Goal: Information Seeking & Learning: Learn about a topic

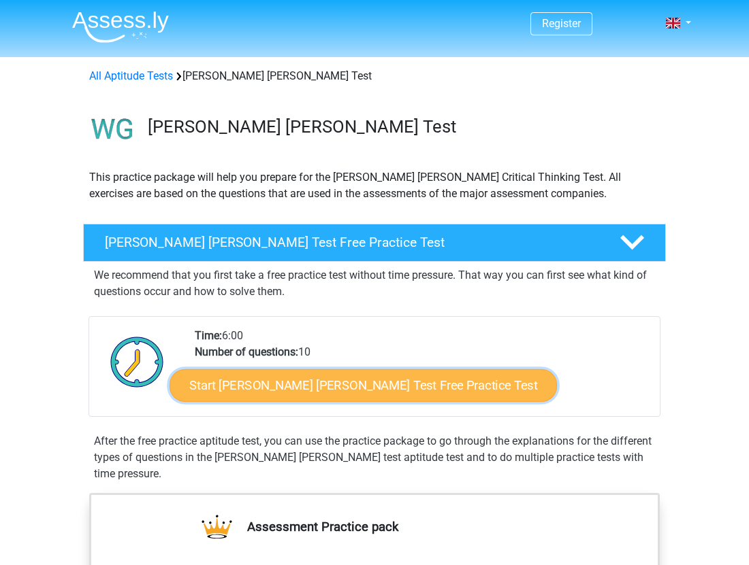
click at [280, 389] on link "Start [PERSON_NAME] [PERSON_NAME] Test Free Practice Test" at bounding box center [362, 385] width 387 height 33
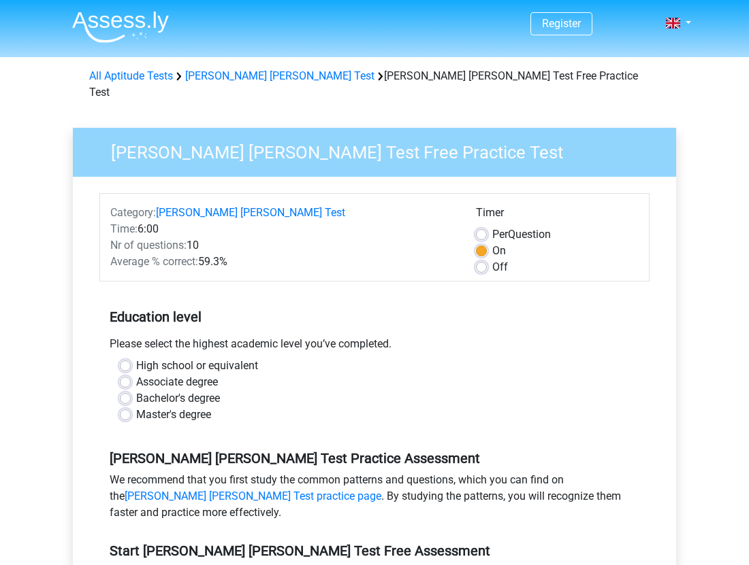
click at [136, 391] on label "Bachelor's degree" at bounding box center [178, 399] width 84 height 16
click at [127, 391] on input "Bachelor's degree" at bounding box center [125, 398] width 11 height 14
radio input "true"
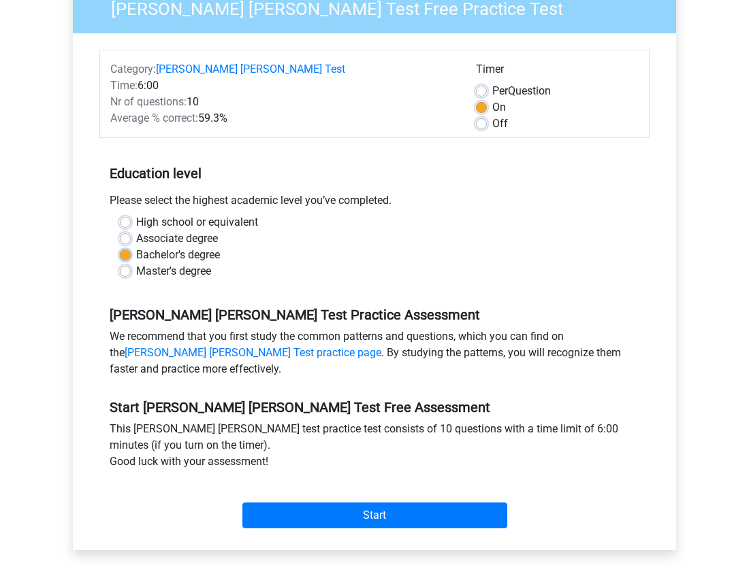
scroll to position [148, 0]
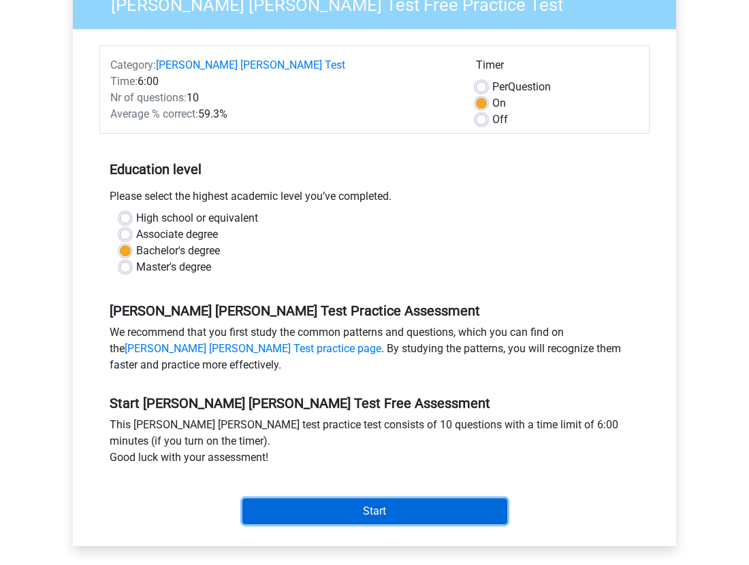
click at [270, 499] on input "Start" at bounding box center [374, 512] width 265 height 26
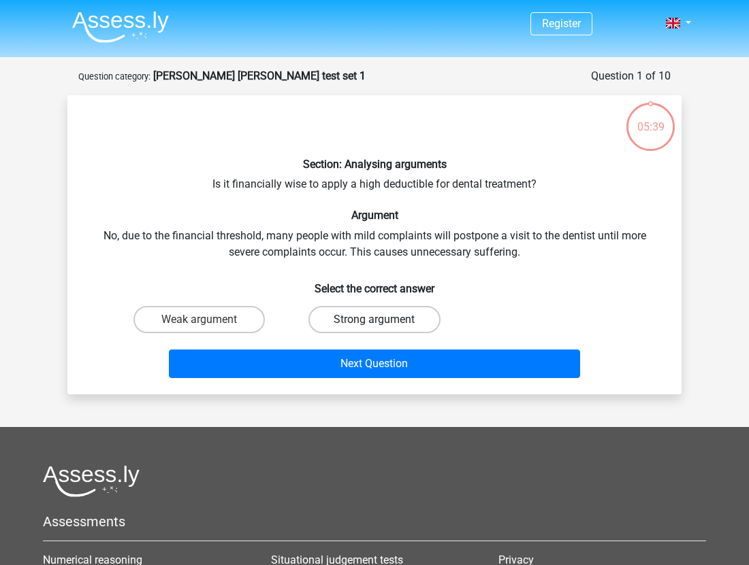
click at [327, 315] on label "Strong argument" at bounding box center [373, 319] width 131 height 27
click at [374, 320] on input "Strong argument" at bounding box center [378, 324] width 9 height 9
radio input "true"
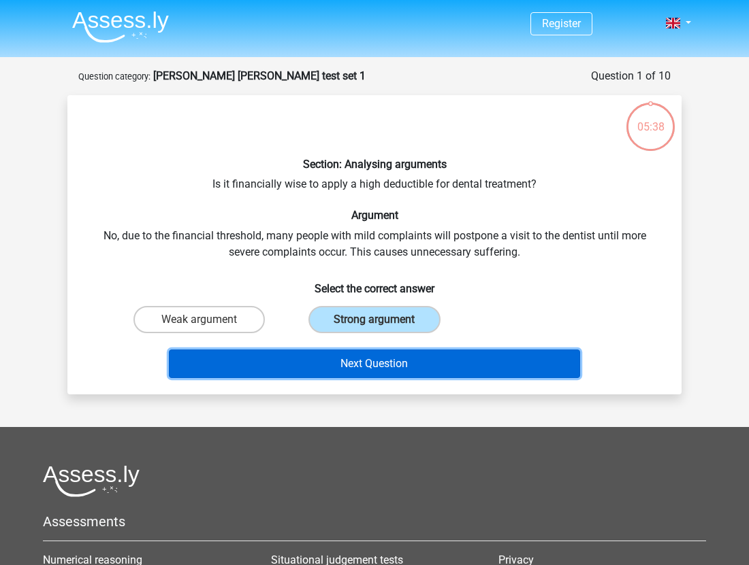
click at [326, 361] on button "Next Question" at bounding box center [375, 364] width 412 height 29
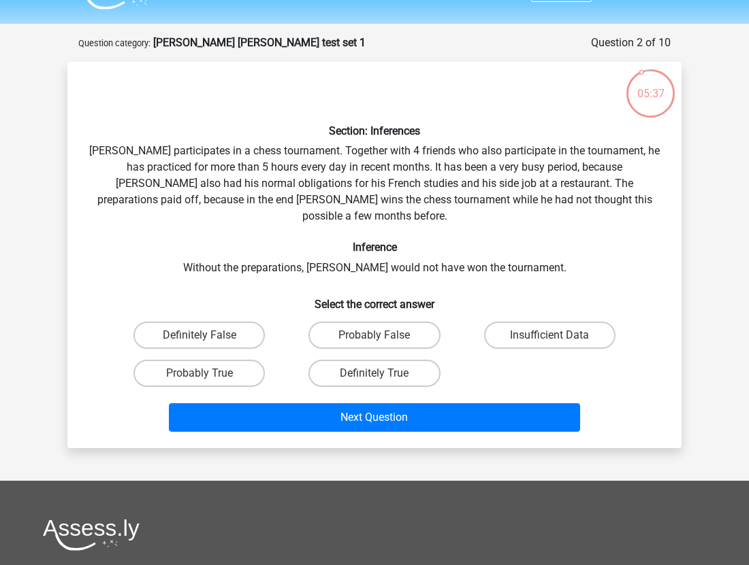
scroll to position [29, 0]
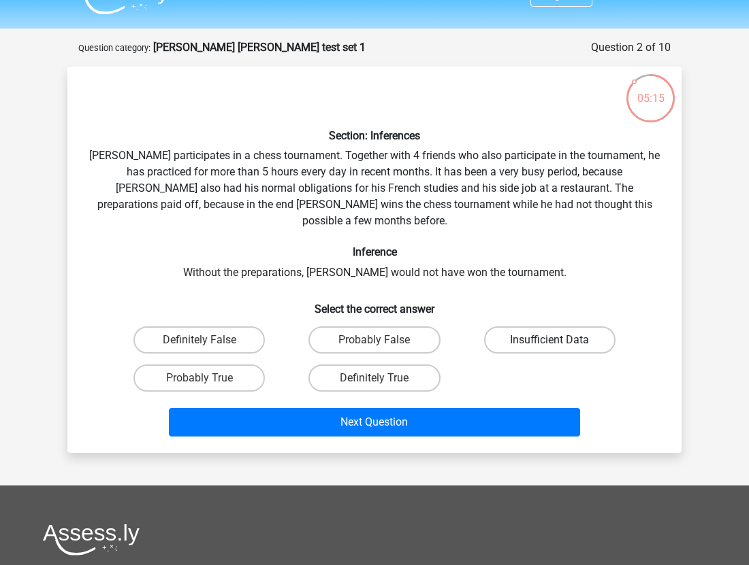
click at [517, 327] on label "Insufficient Data" at bounding box center [549, 340] width 131 height 27
click at [549, 340] on input "Insufficient Data" at bounding box center [553, 344] width 9 height 9
radio input "true"
click at [391, 327] on label "Probably False" at bounding box center [373, 340] width 131 height 27
click at [383, 340] on input "Probably False" at bounding box center [378, 344] width 9 height 9
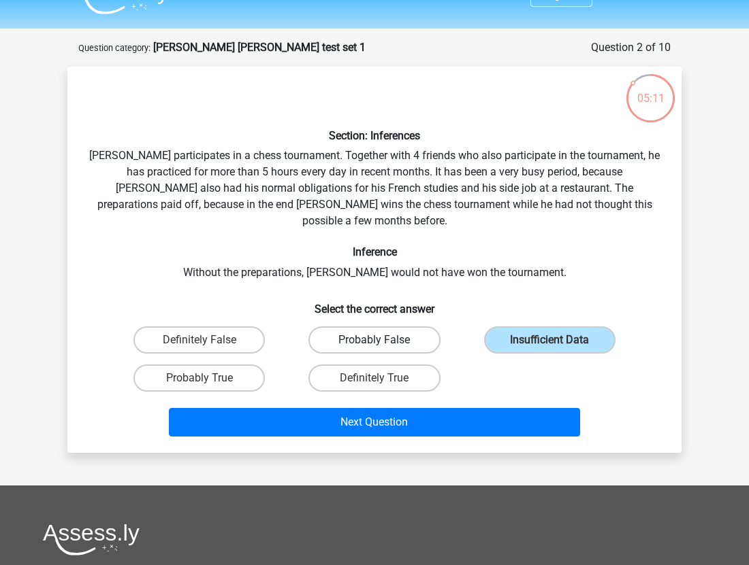
radio input "true"
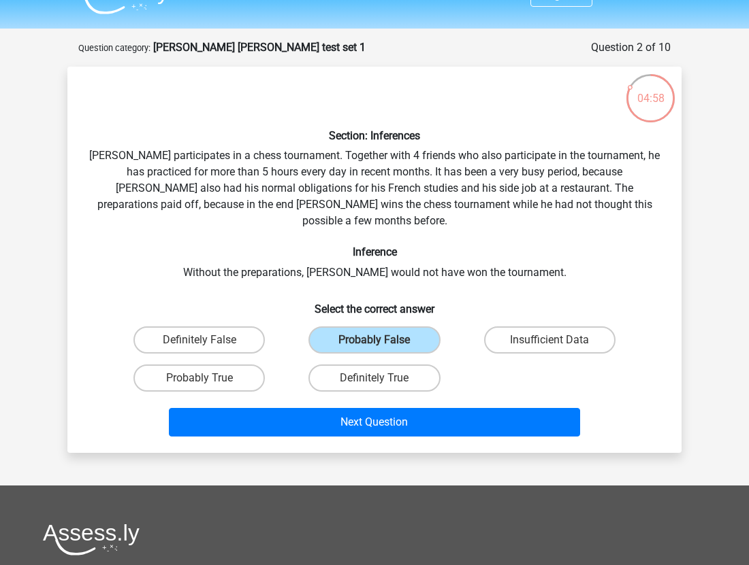
click at [205, 378] on input "Probably True" at bounding box center [203, 382] width 9 height 9
radio input "true"
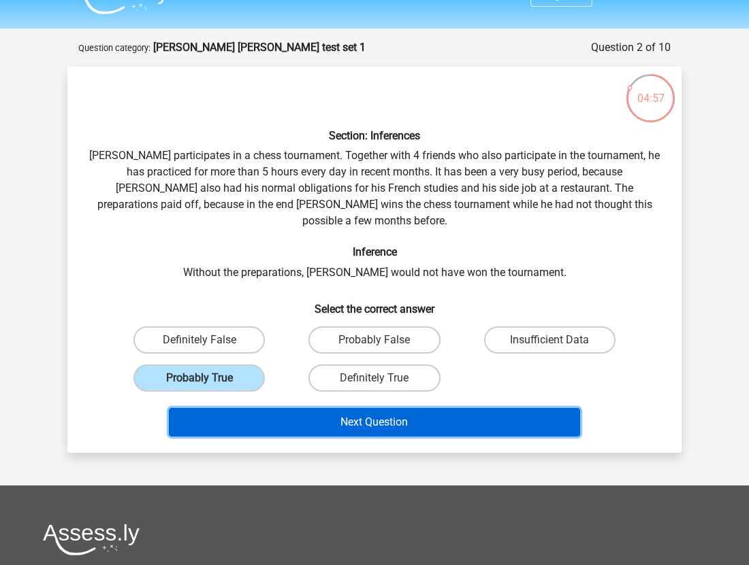
click at [250, 408] on button "Next Question" at bounding box center [375, 422] width 412 height 29
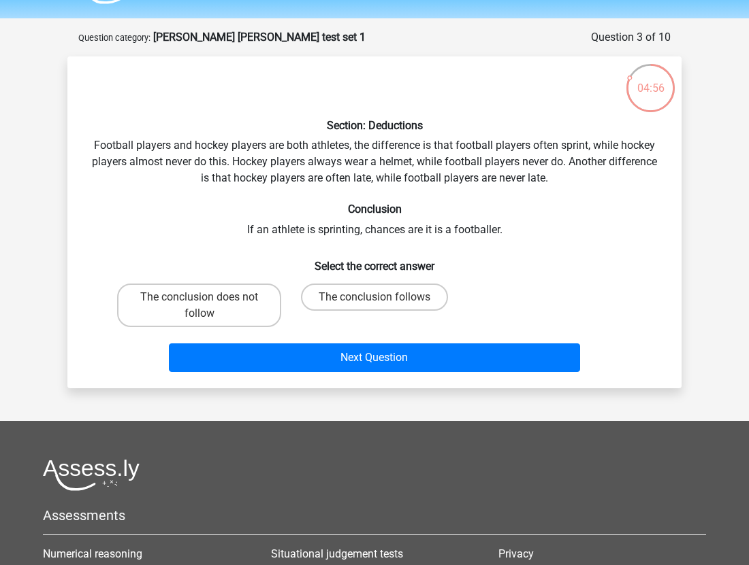
scroll to position [30, 0]
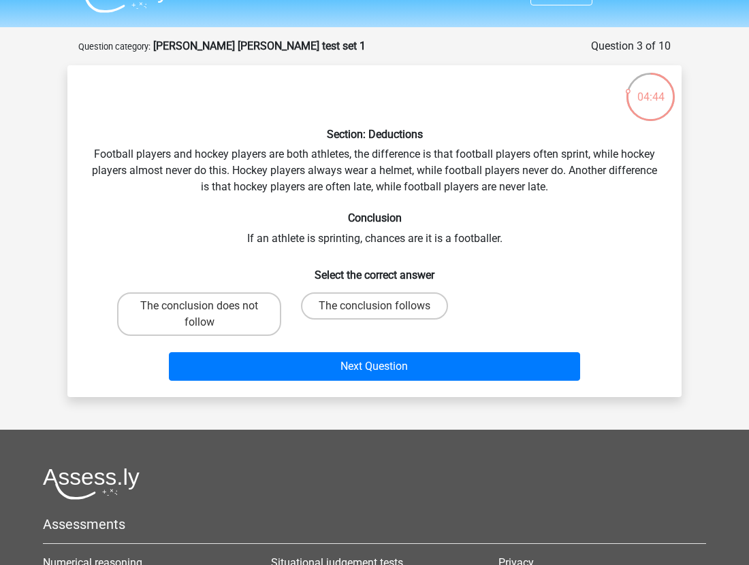
click at [208, 308] on input "The conclusion does not follow" at bounding box center [203, 310] width 9 height 9
radio input "true"
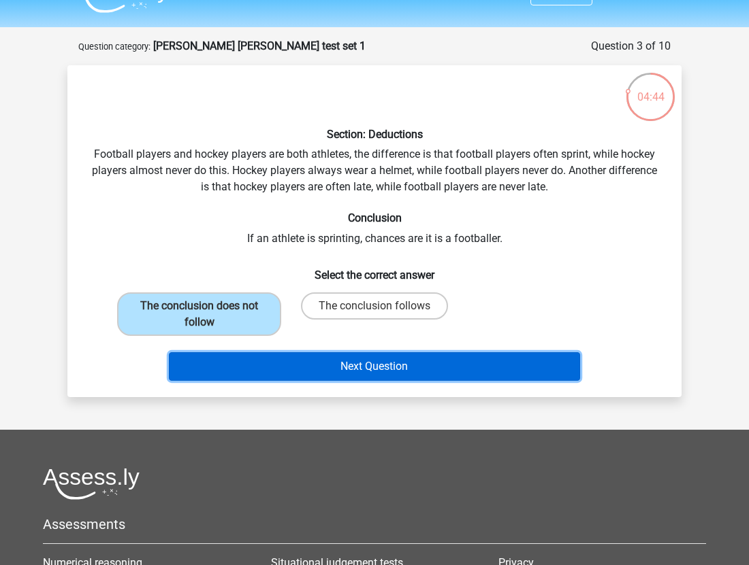
click at [286, 358] on button "Next Question" at bounding box center [375, 366] width 412 height 29
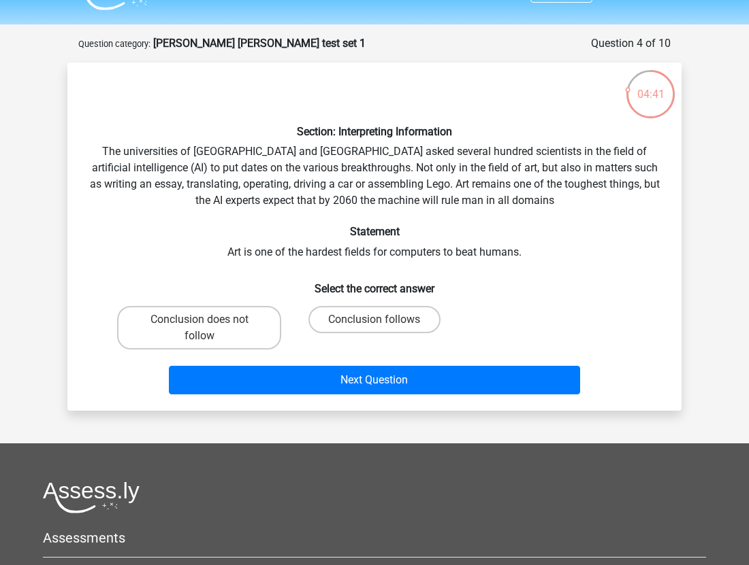
scroll to position [27, 0]
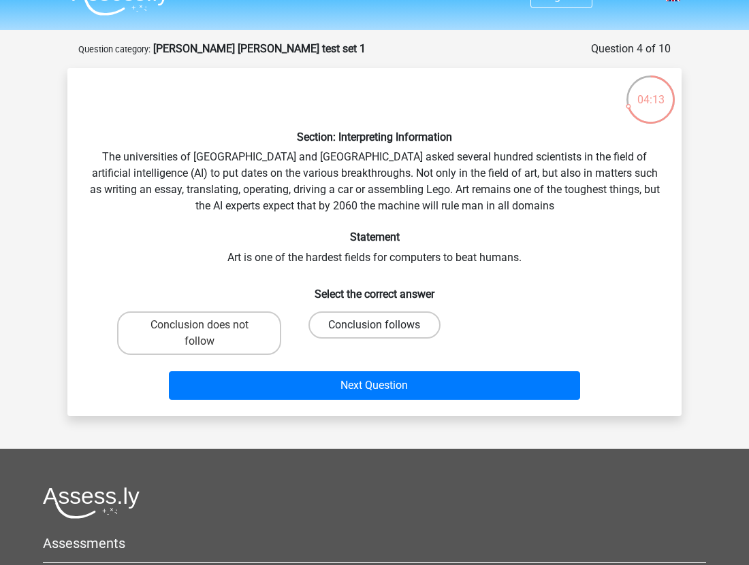
click at [327, 326] on label "Conclusion follows" at bounding box center [373, 325] width 131 height 27
click at [374, 326] on input "Conclusion follows" at bounding box center [378, 329] width 9 height 9
radio input "true"
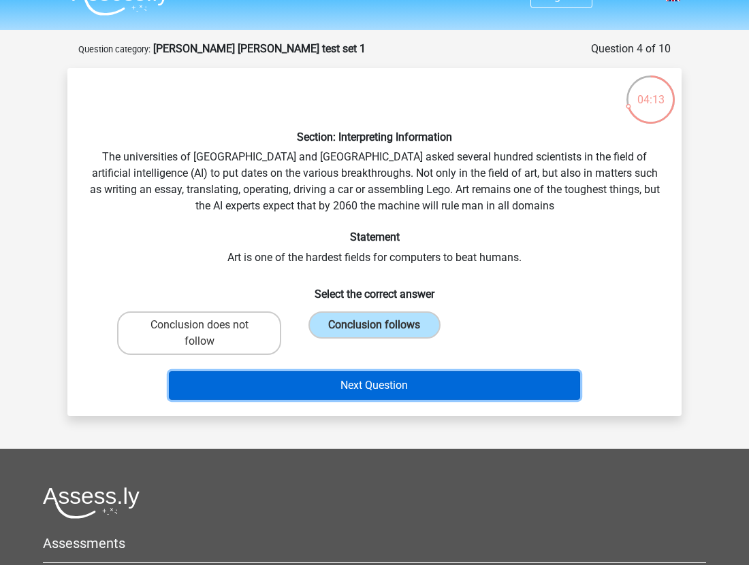
click at [315, 387] on button "Next Question" at bounding box center [375, 386] width 412 height 29
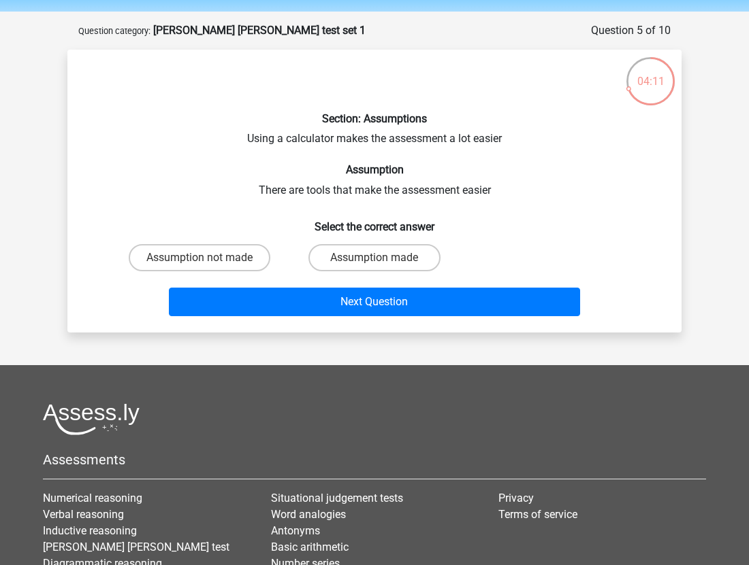
scroll to position [45, 0]
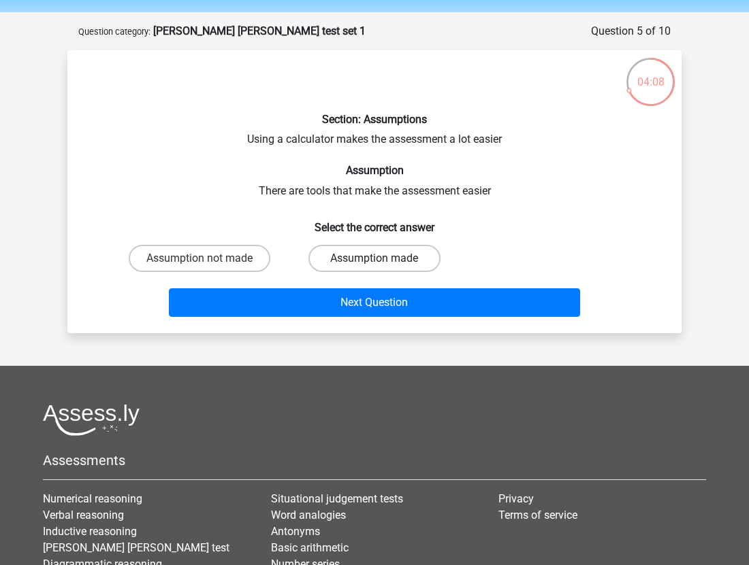
click at [346, 259] on label "Assumption made" at bounding box center [373, 258] width 131 height 27
click at [374, 259] on input "Assumption made" at bounding box center [378, 263] width 9 height 9
radio input "true"
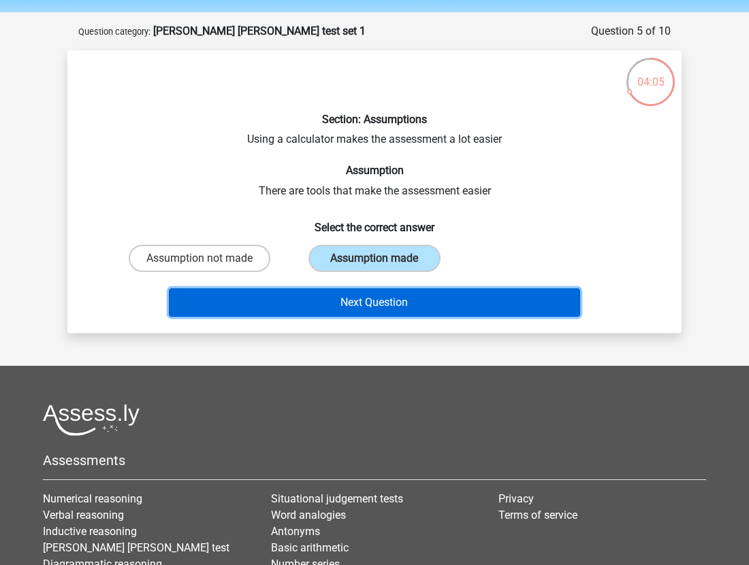
click at [293, 304] on button "Next Question" at bounding box center [375, 303] width 412 height 29
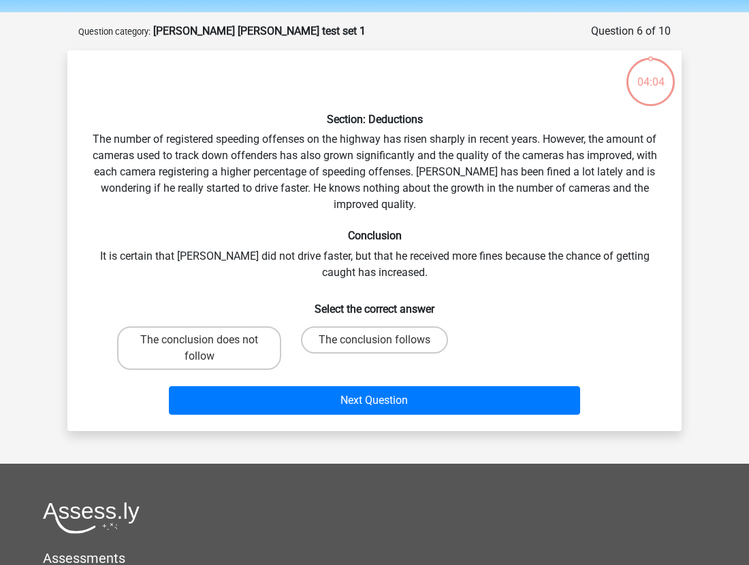
scroll to position [68, 0]
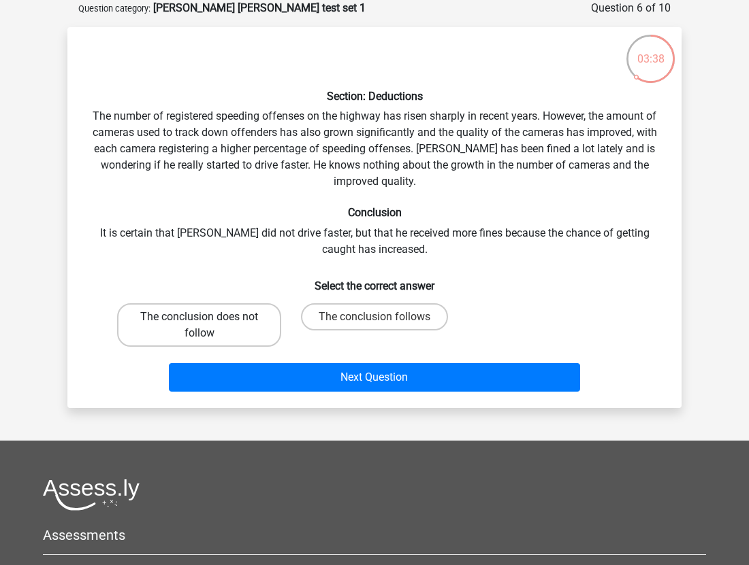
click at [214, 320] on label "The conclusion does not follow" at bounding box center [199, 325] width 164 height 44
click at [208, 320] on input "The conclusion does not follow" at bounding box center [203, 321] width 9 height 9
radio input "true"
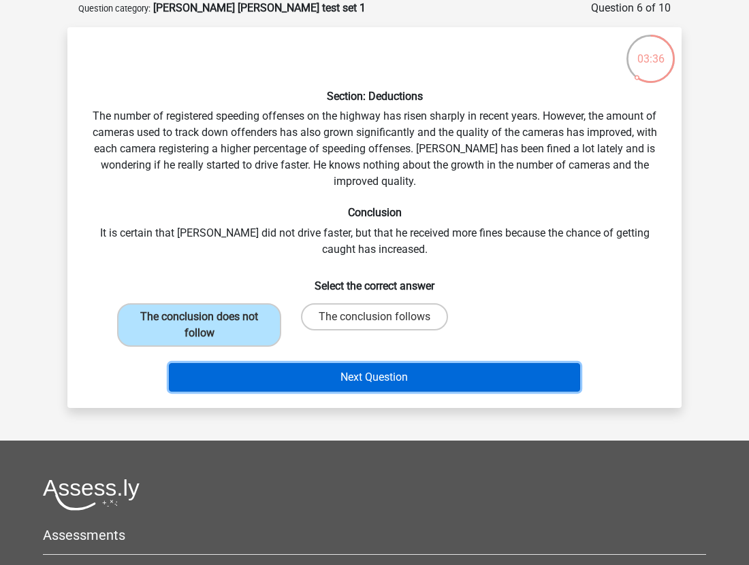
click at [293, 378] on button "Next Question" at bounding box center [375, 377] width 412 height 29
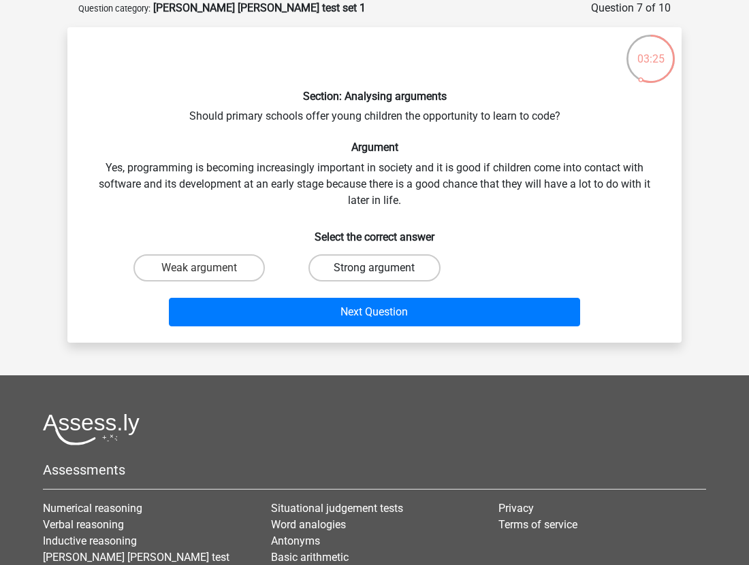
click at [350, 265] on label "Strong argument" at bounding box center [373, 267] width 131 height 27
click at [374, 268] on input "Strong argument" at bounding box center [378, 272] width 9 height 9
radio input "true"
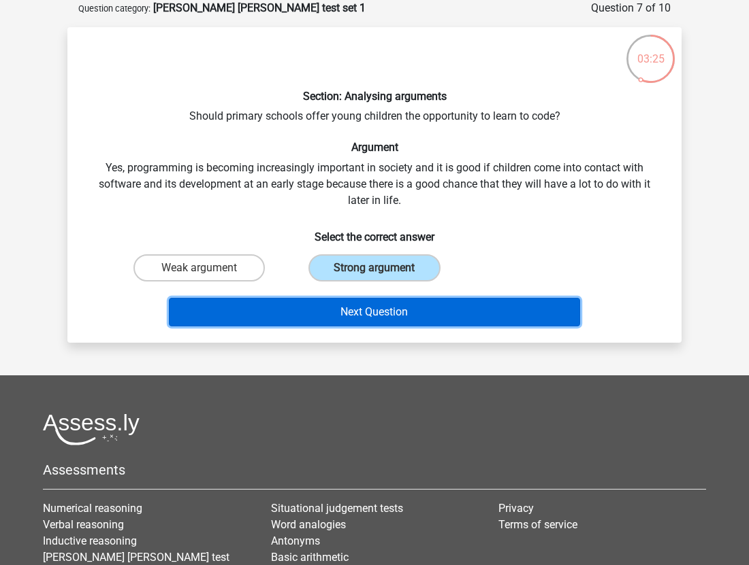
click at [318, 309] on button "Next Question" at bounding box center [375, 312] width 412 height 29
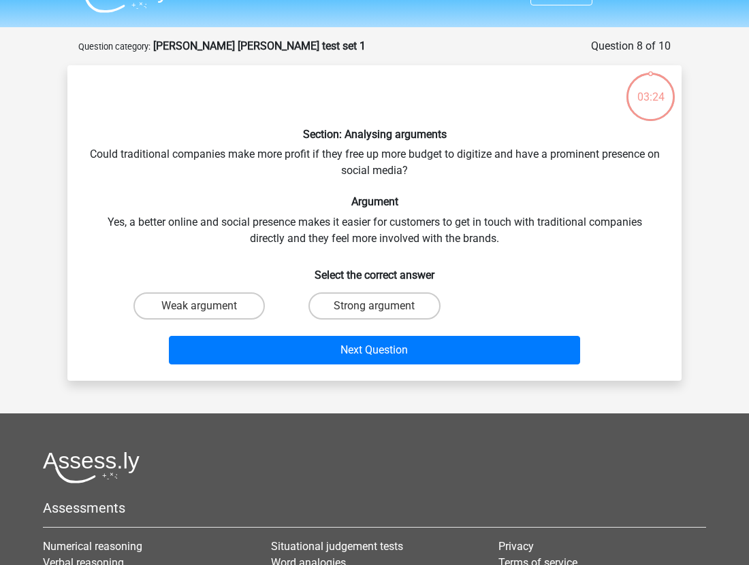
scroll to position [26, 0]
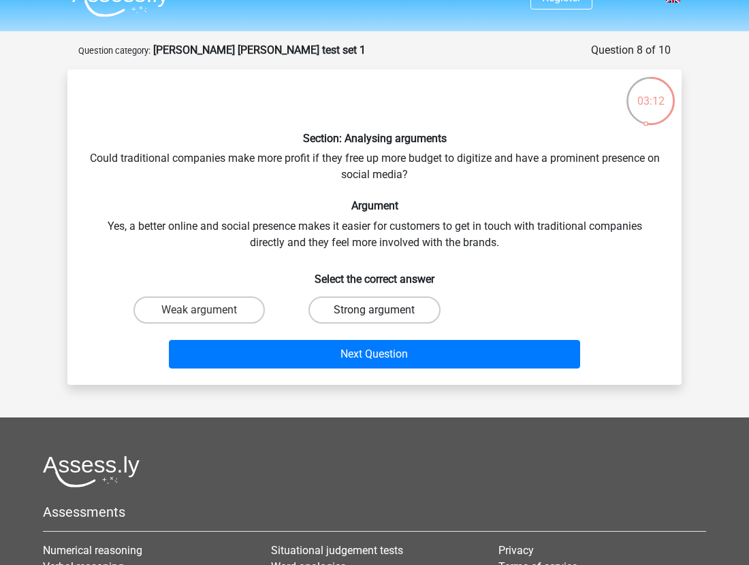
click at [335, 313] on label "Strong argument" at bounding box center [373, 310] width 131 height 27
click at [374, 313] on input "Strong argument" at bounding box center [378, 314] width 9 height 9
radio input "true"
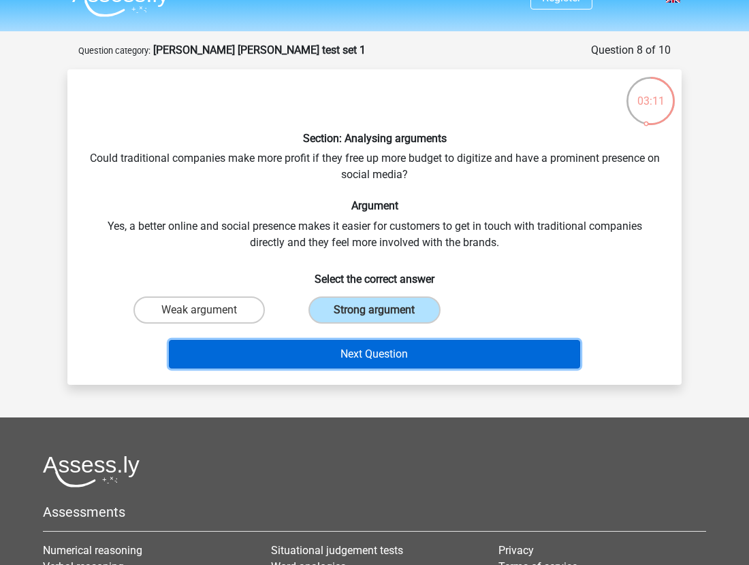
click at [287, 352] on button "Next Question" at bounding box center [375, 354] width 412 height 29
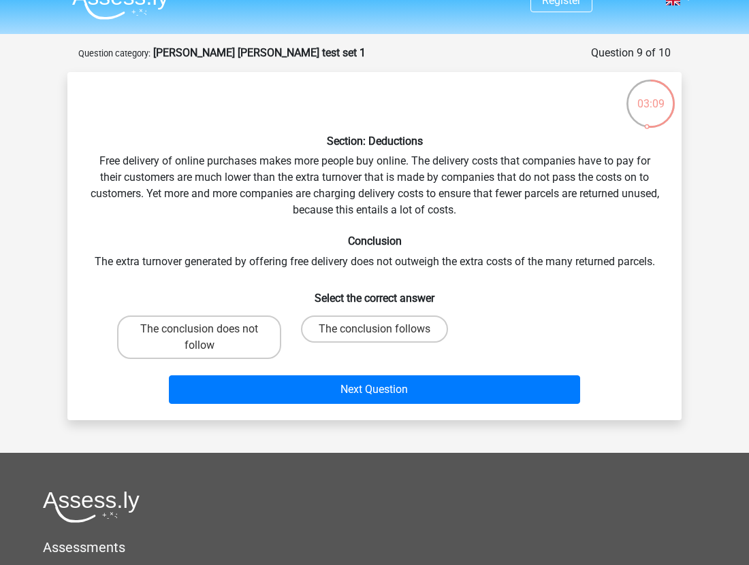
scroll to position [18, 0]
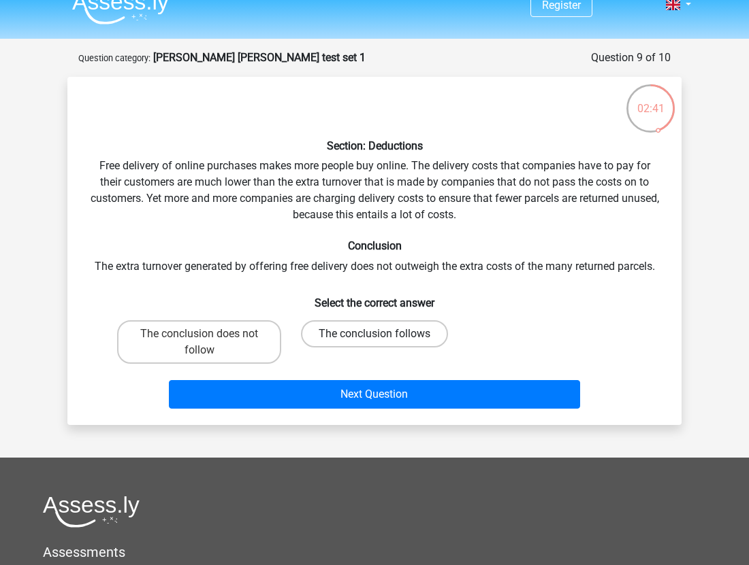
click at [318, 338] on label "The conclusion follows" at bounding box center [374, 333] width 147 height 27
click at [374, 338] on input "The conclusion follows" at bounding box center [378, 338] width 9 height 9
radio input "true"
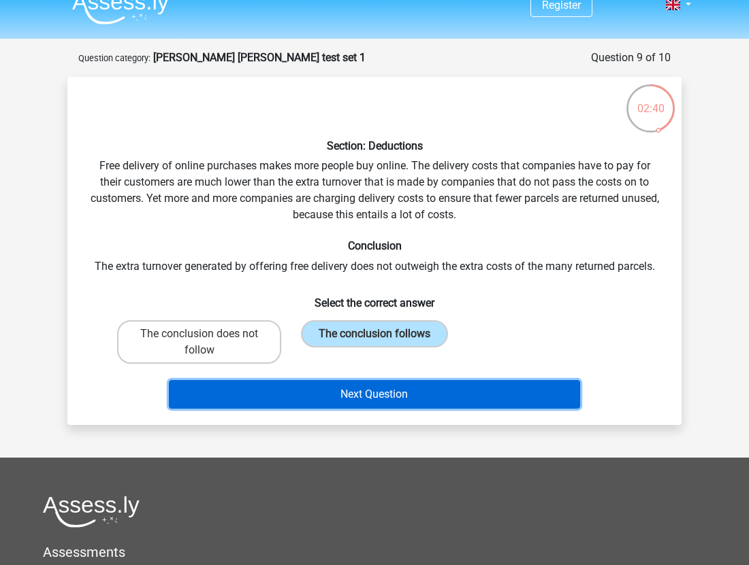
click at [278, 391] on button "Next Question" at bounding box center [375, 394] width 412 height 29
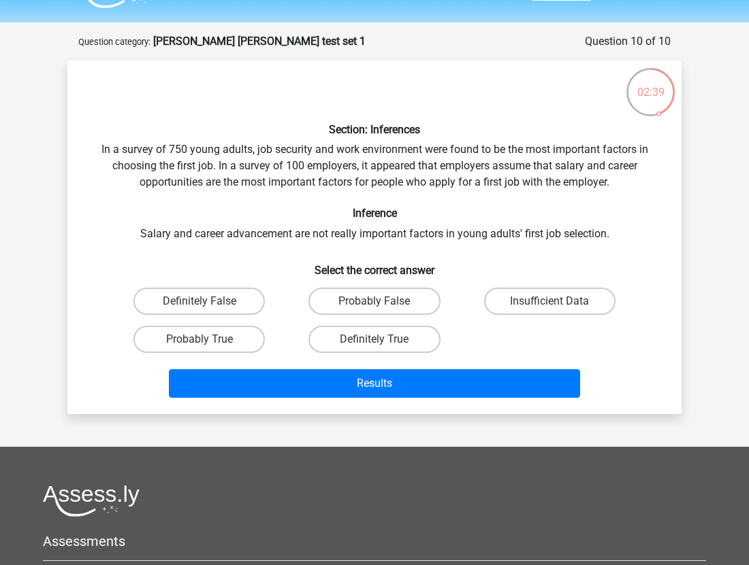
scroll to position [33, 0]
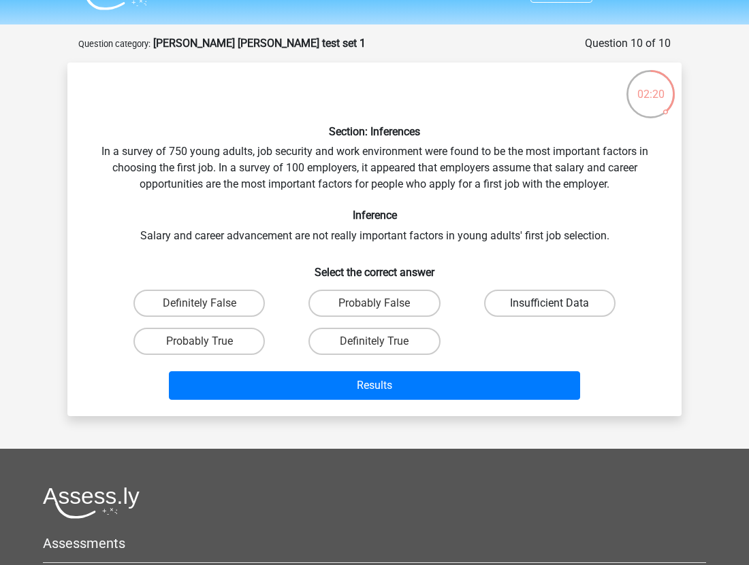
click at [517, 300] on label "Insufficient Data" at bounding box center [549, 303] width 131 height 27
click at [549, 303] on input "Insufficient Data" at bounding box center [553, 307] width 9 height 9
radio input "true"
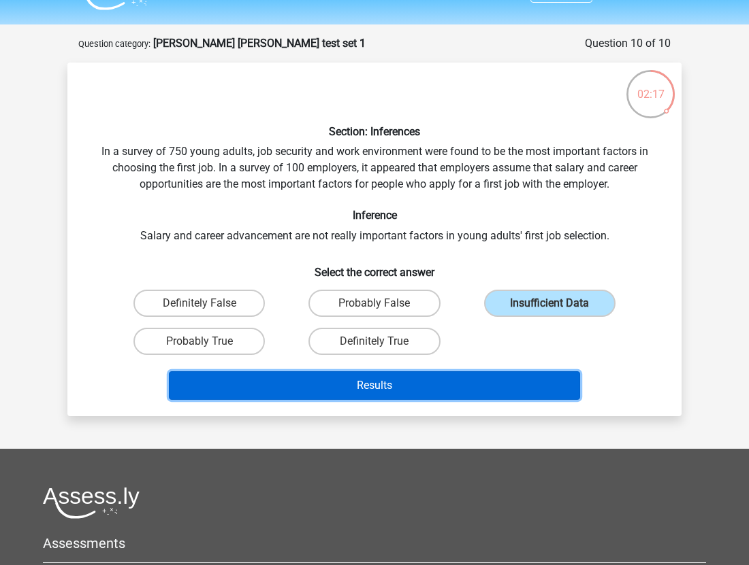
click at [431, 384] on button "Results" at bounding box center [375, 386] width 412 height 29
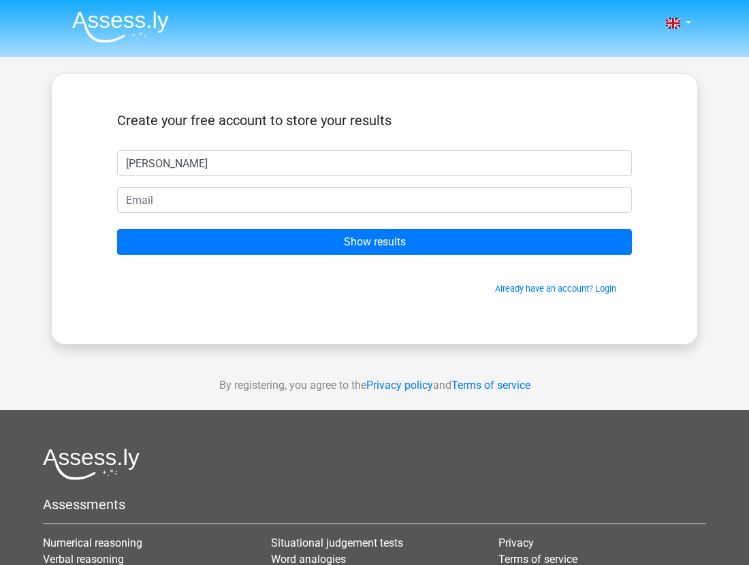
type input "[PERSON_NAME]"
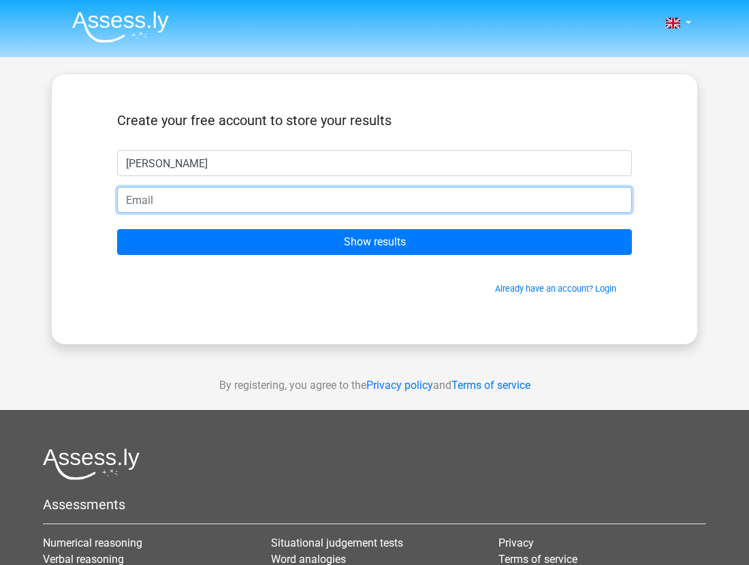
click at [217, 189] on input "email" at bounding box center [374, 200] width 514 height 26
type input "[EMAIL_ADDRESS][DOMAIN_NAME]"
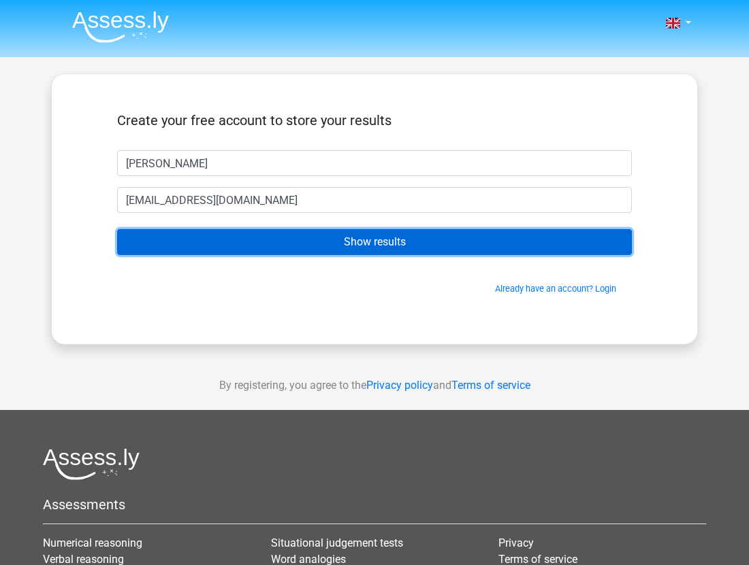
click at [301, 242] on input "Show results" at bounding box center [374, 242] width 514 height 26
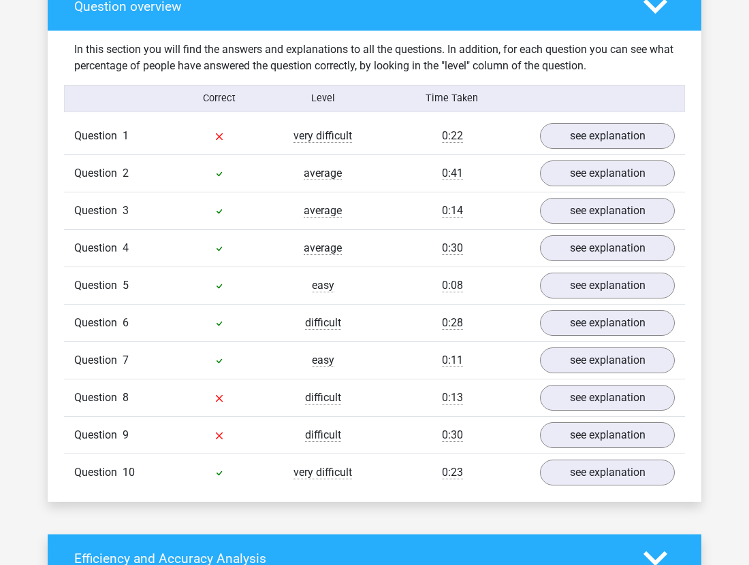
scroll to position [1020, 0]
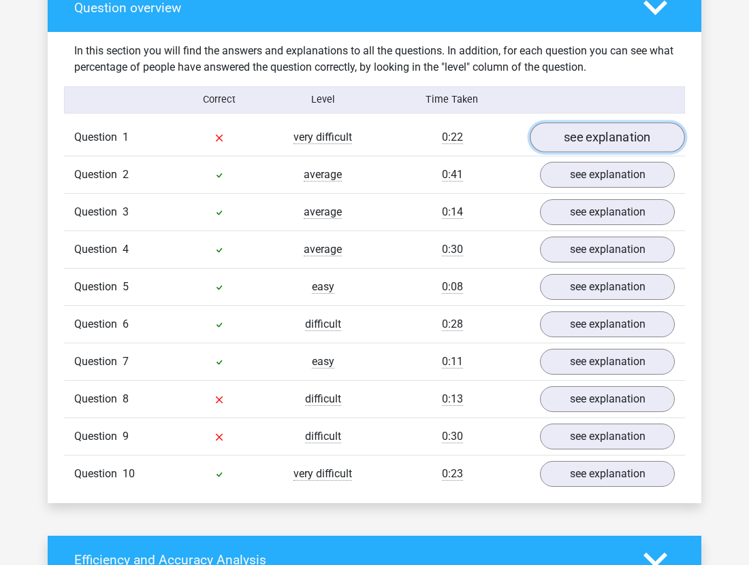
click at [603, 122] on link "see explanation" at bounding box center [606, 137] width 155 height 30
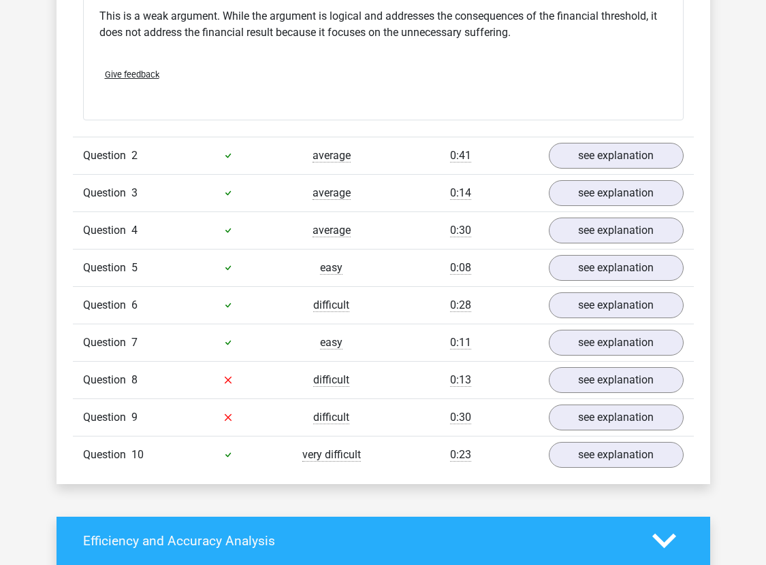
scroll to position [1403, 0]
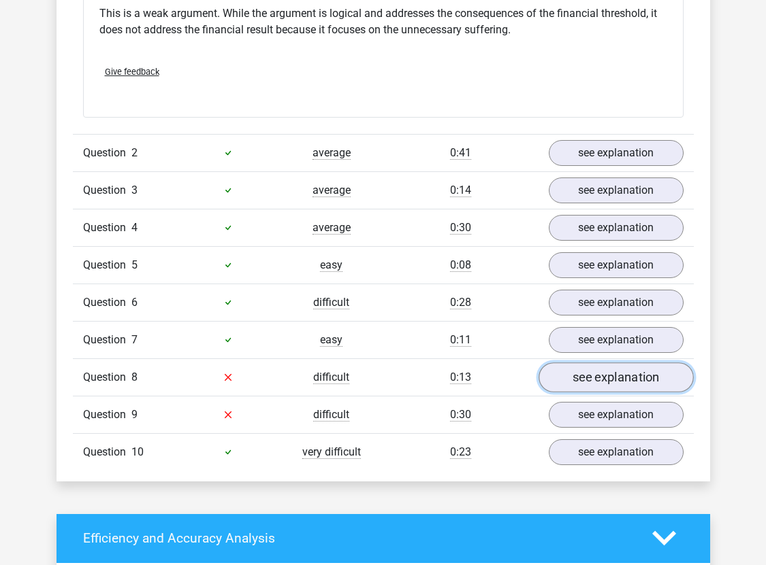
click at [610, 363] on link "see explanation" at bounding box center [615, 378] width 155 height 30
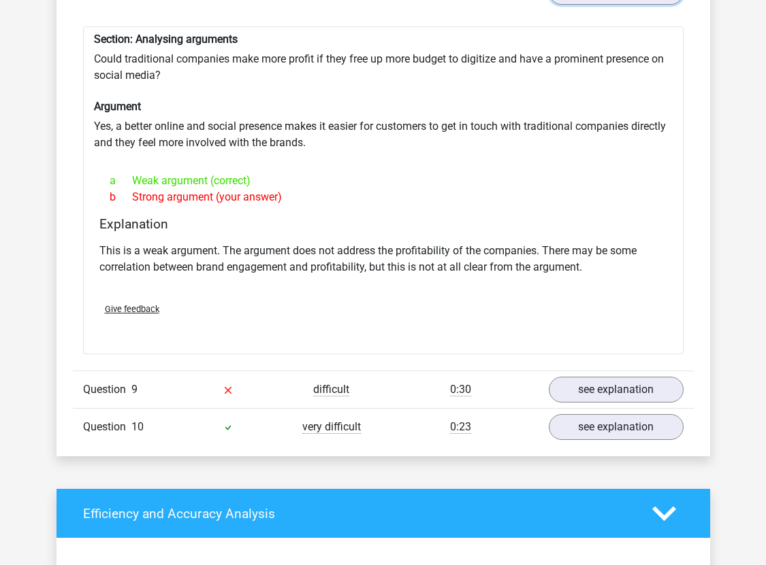
scroll to position [1817, 0]
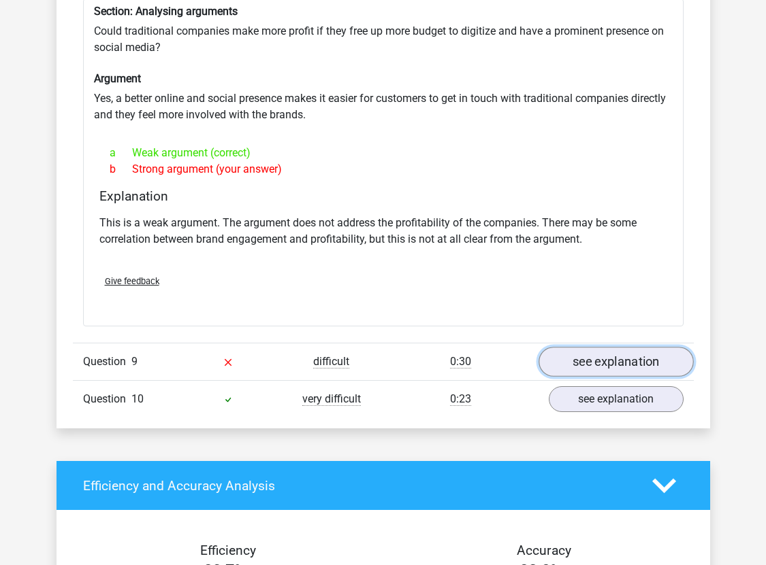
click at [597, 347] on link "see explanation" at bounding box center [615, 362] width 155 height 30
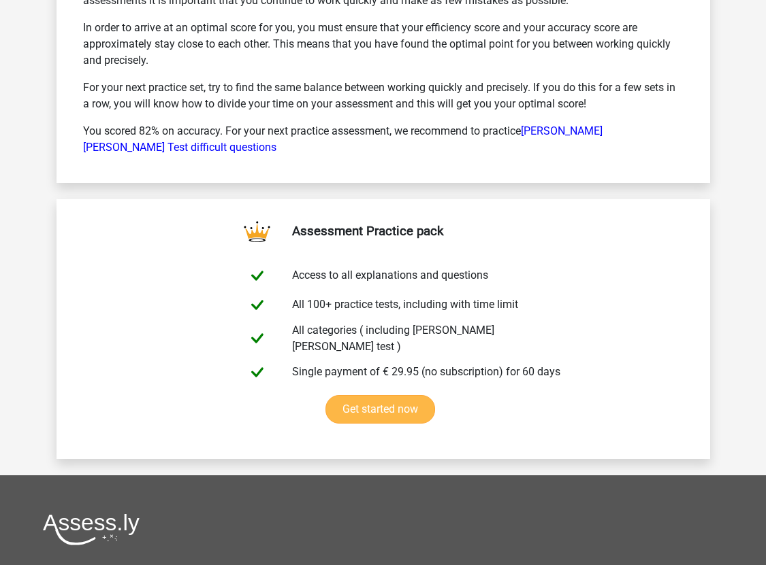
scroll to position [3583, 0]
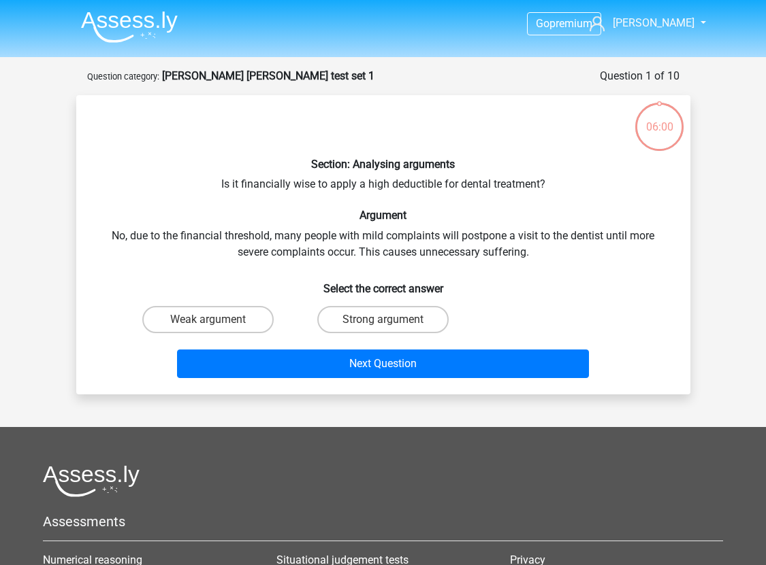
scroll to position [33, 0]
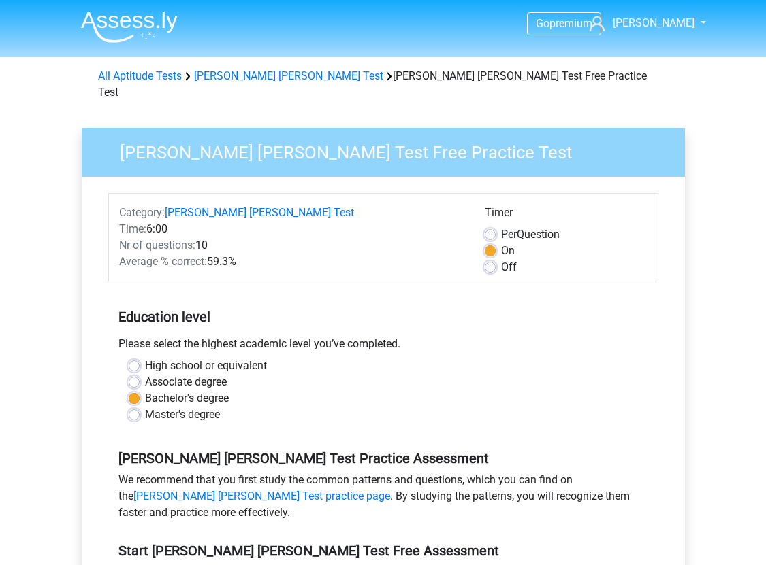
scroll to position [148, 0]
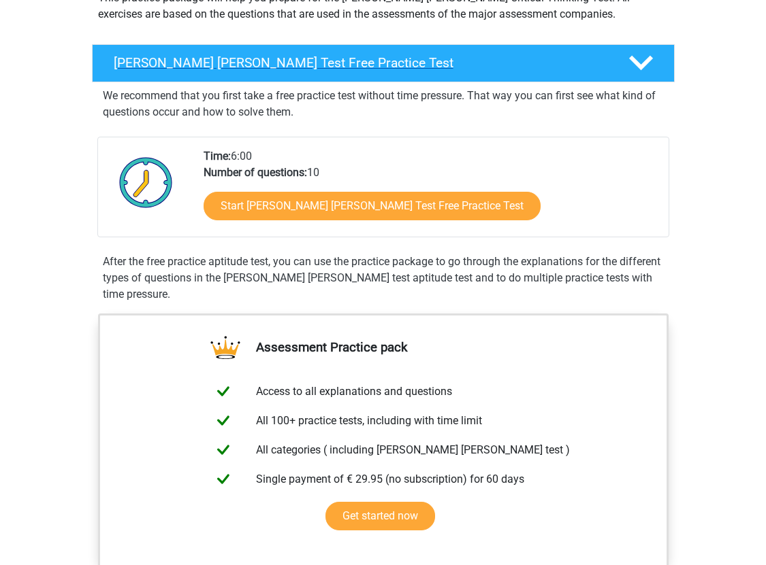
scroll to position [189, 0]
